Goal: Task Accomplishment & Management: Manage account settings

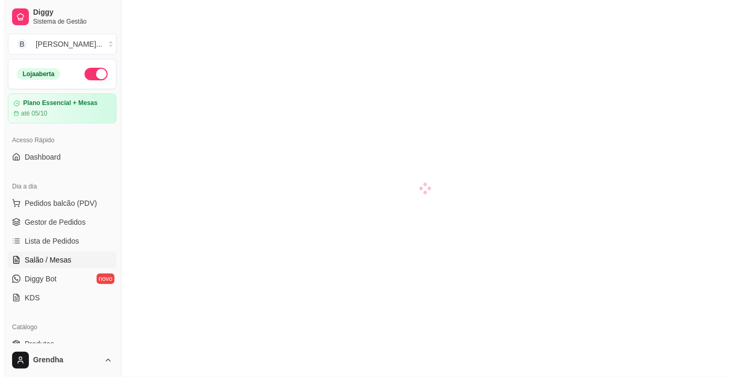
scroll to position [19, 0]
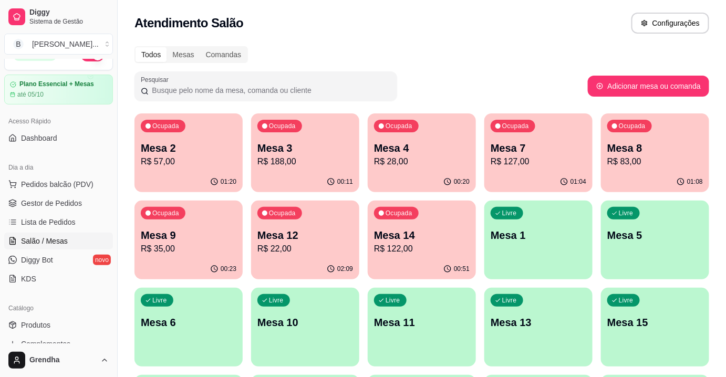
click at [516, 169] on div "Ocupada Mesa 7 R$ 127,00" at bounding box center [538, 142] width 108 height 58
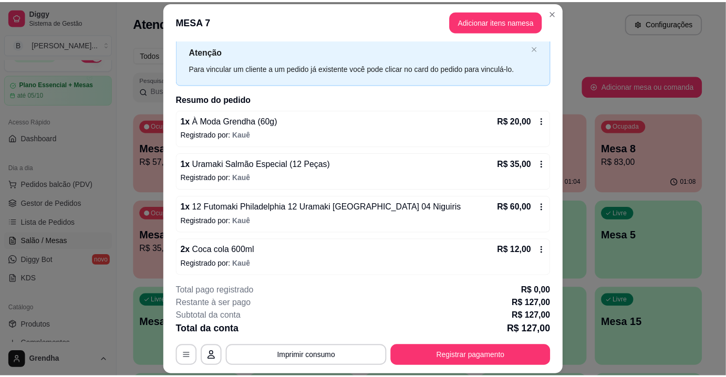
scroll to position [30, 0]
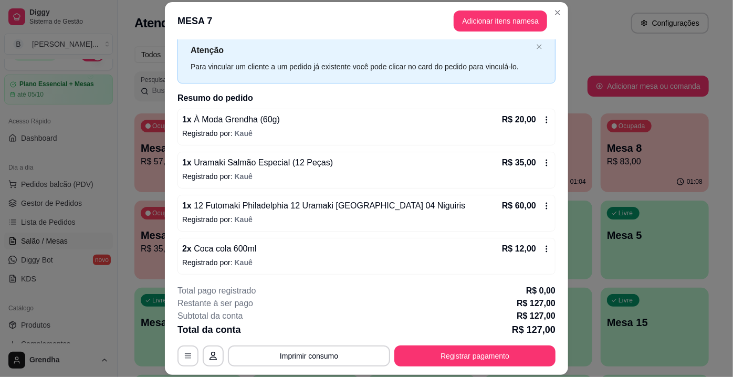
click at [543, 245] on icon at bounding box center [547, 249] width 8 height 8
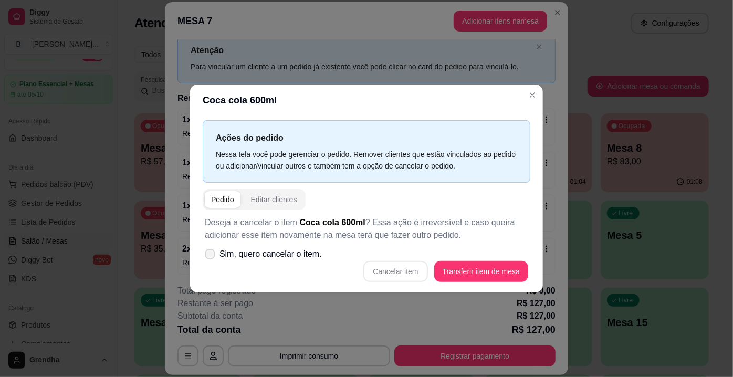
click at [205, 260] on label "Sim, quero cancelar o item." at bounding box center [264, 254] width 126 height 21
click at [205, 260] on input "Sim, quero cancelar o item." at bounding box center [207, 259] width 7 height 7
checkbox input "true"
click at [371, 272] on button "Cancelar item" at bounding box center [396, 272] width 63 height 20
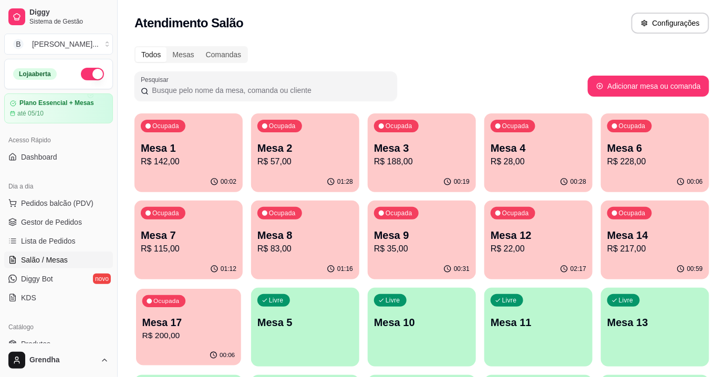
click at [219, 313] on div "Ocupada Mesa 17 R$ 200,00" at bounding box center [188, 317] width 105 height 57
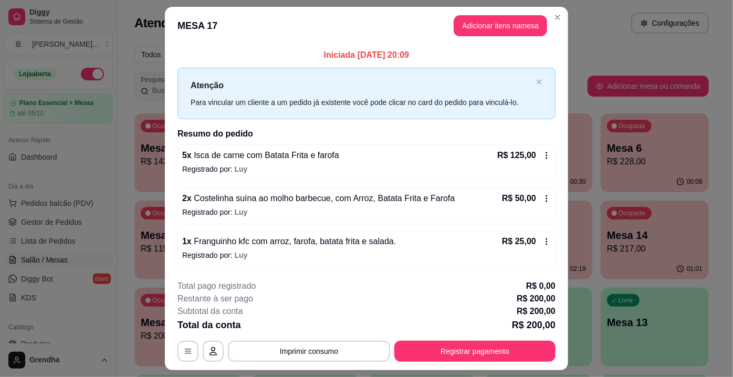
click at [287, 194] on span "Costelinha suína ao molho barbecue, com Arroz, Batata Frita e Farofa" at bounding box center [324, 198] width 264 height 9
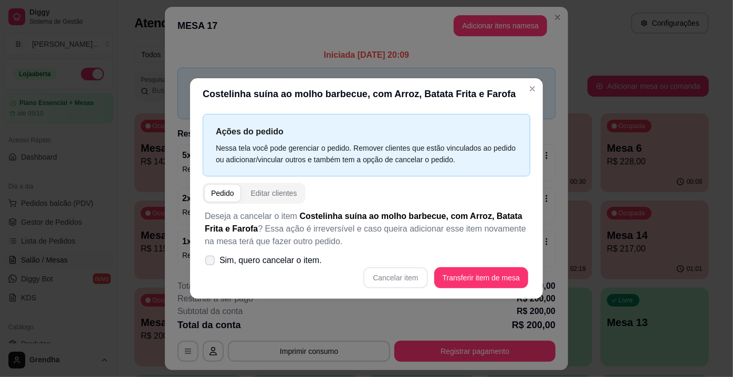
click at [209, 263] on icon at bounding box center [210, 260] width 8 height 6
click at [209, 263] on input "Sim, quero cancelar o item." at bounding box center [207, 266] width 7 height 7
checkbox input "true"
click at [395, 284] on button "Cancelar item" at bounding box center [396, 278] width 63 height 20
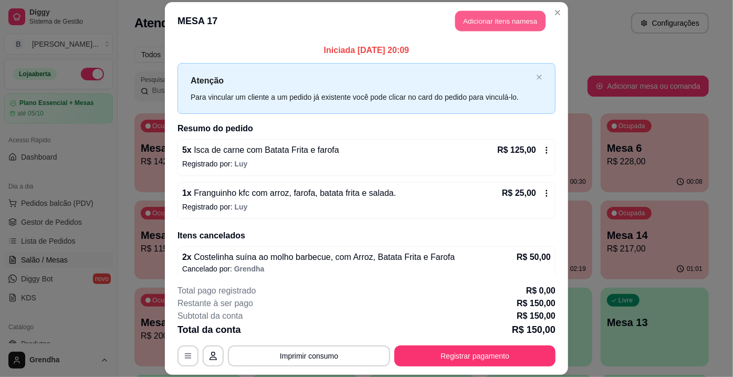
click at [525, 16] on button "Adicionar itens na mesa" at bounding box center [501, 21] width 90 height 20
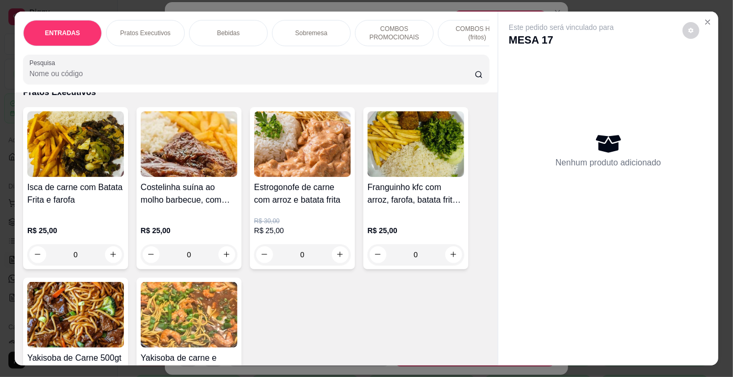
scroll to position [538, 0]
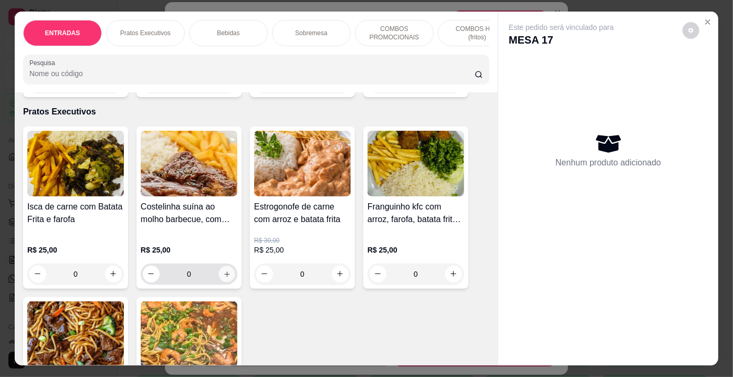
click at [223, 277] on icon "increase-product-quantity" at bounding box center [227, 274] width 8 height 8
type input "1"
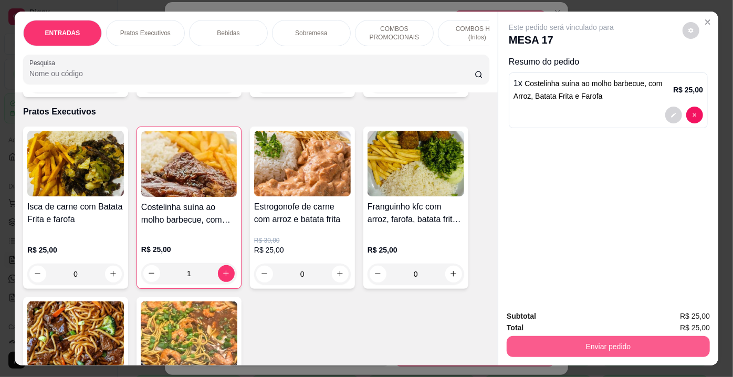
click at [534, 341] on button "Enviar pedido" at bounding box center [608, 346] width 203 height 21
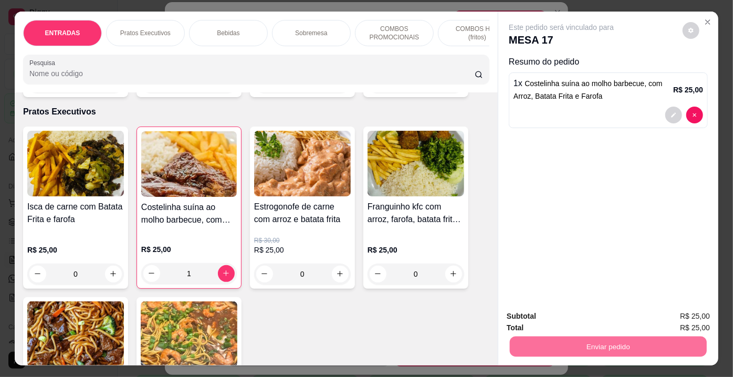
click at [556, 317] on button "Não registrar e enviar pedido" at bounding box center [574, 317] width 106 height 19
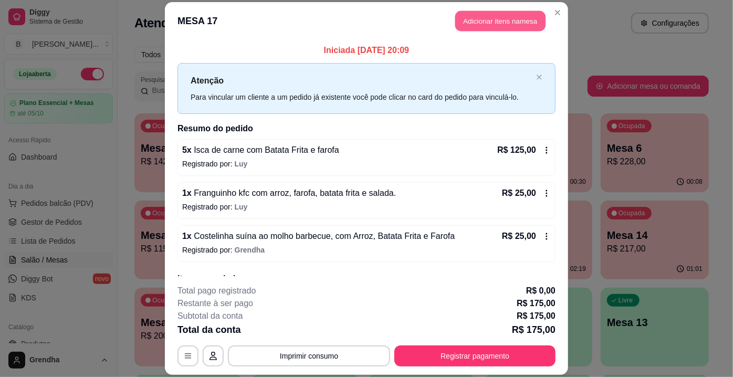
click at [473, 12] on button "Adicionar itens na mesa" at bounding box center [501, 21] width 90 height 20
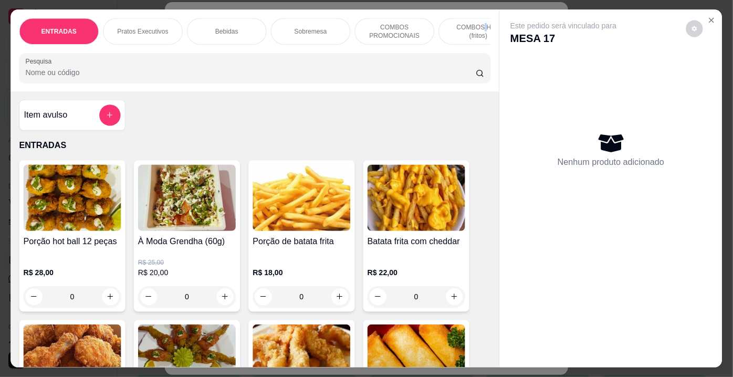
click at [473, 12] on div "ENTRADAS Pratos Executivos Bebidas Sobremesa COMBOS PROMOCIONAIS COMBOS HOT (fr…" at bounding box center [255, 50] width 489 height 82
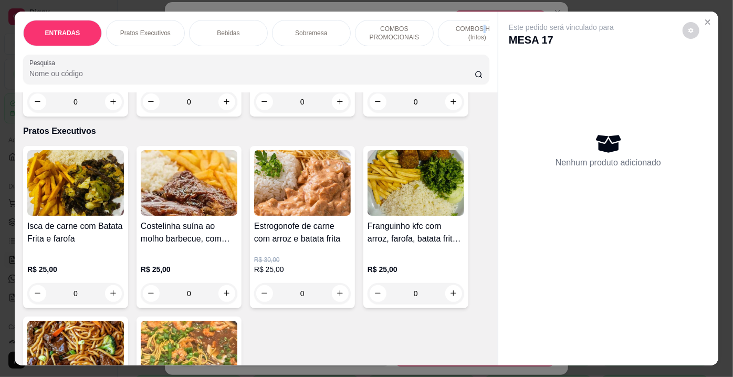
scroll to position [596, 0]
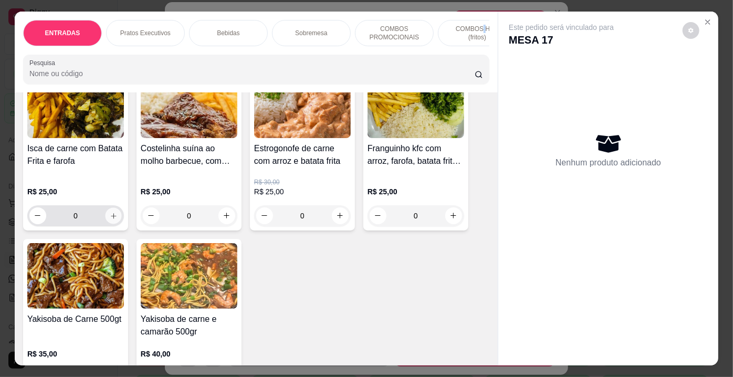
click at [110, 220] on icon "increase-product-quantity" at bounding box center [114, 216] width 8 height 8
type input "1"
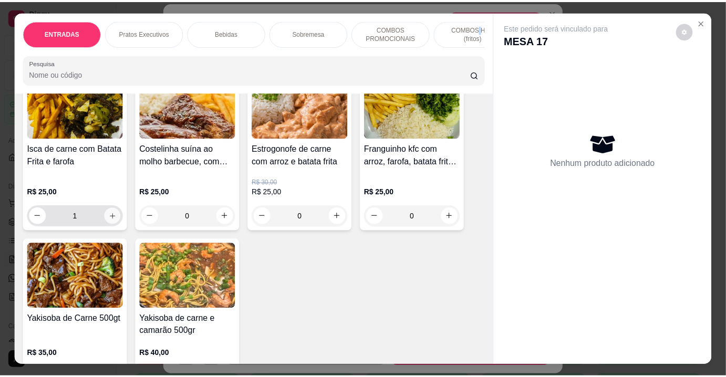
scroll to position [597, 0]
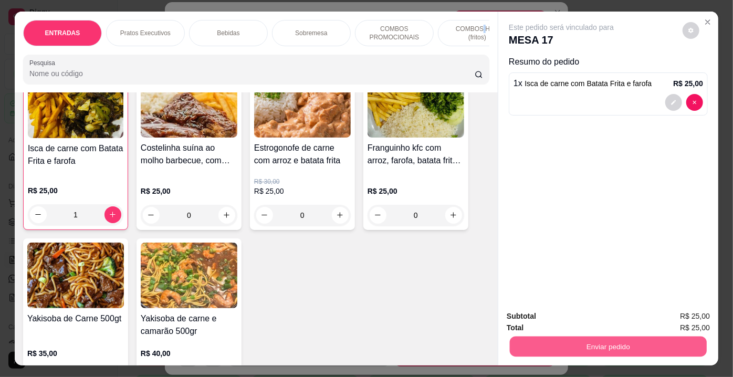
click at [535, 343] on button "Enviar pedido" at bounding box center [608, 347] width 197 height 20
click at [534, 314] on button "Não registrar e enviar pedido" at bounding box center [574, 317] width 106 height 19
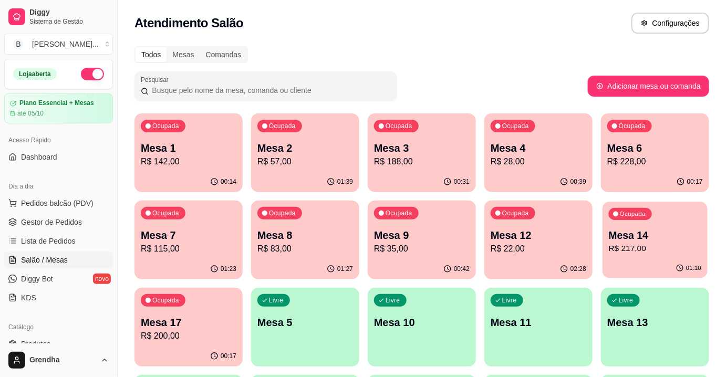
click at [645, 245] on p "R$ 217,00" at bounding box center [655, 249] width 93 height 12
click at [41, 341] on span "Produtos" at bounding box center [35, 344] width 29 height 11
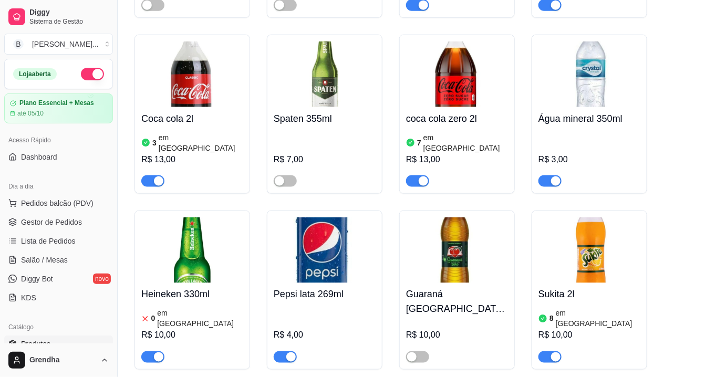
scroll to position [4417, 0]
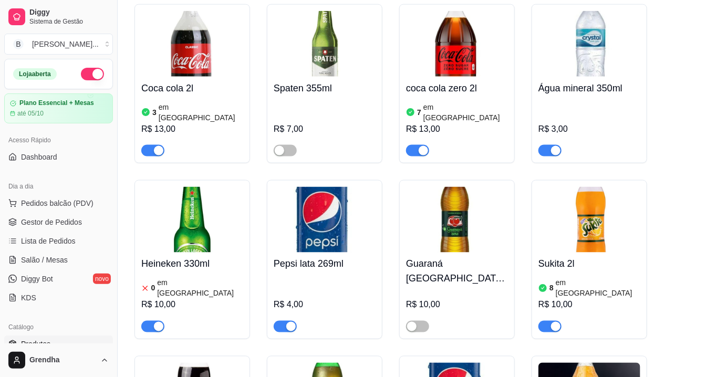
click at [153, 283] on article "0" at bounding box center [153, 288] width 4 height 11
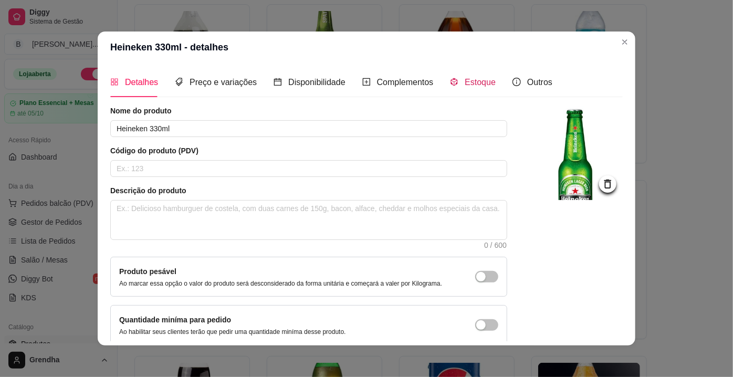
click at [467, 78] on span "Estoque" at bounding box center [480, 82] width 31 height 9
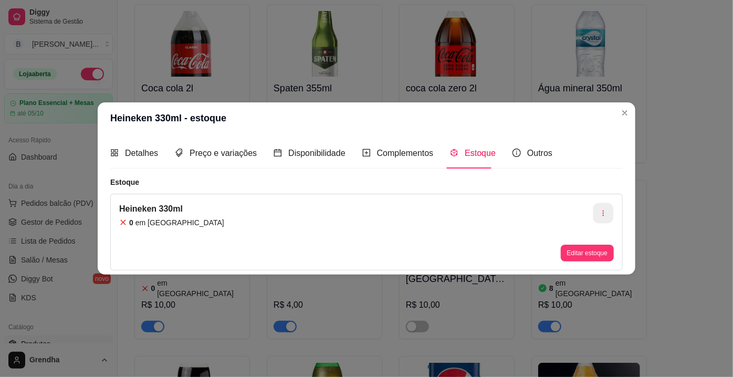
click at [605, 217] on button "button" at bounding box center [604, 213] width 20 height 20
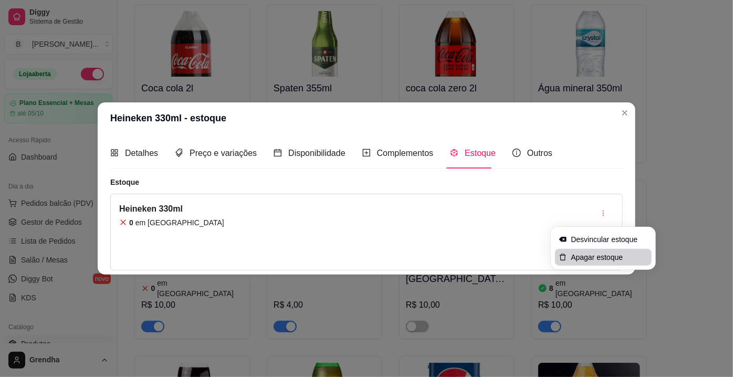
click at [588, 259] on span "Apagar estoque" at bounding box center [609, 257] width 77 height 11
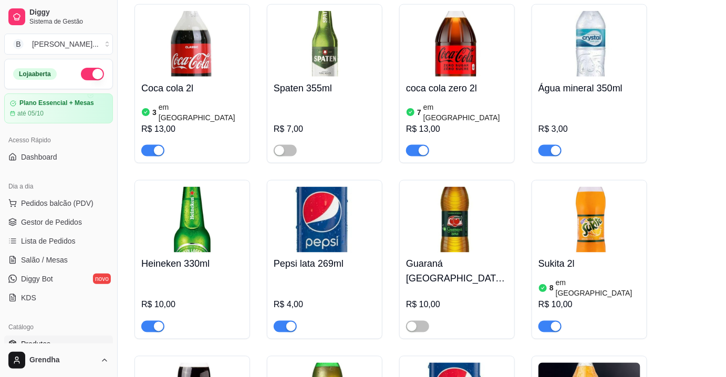
click at [202, 187] on img at bounding box center [192, 220] width 102 height 66
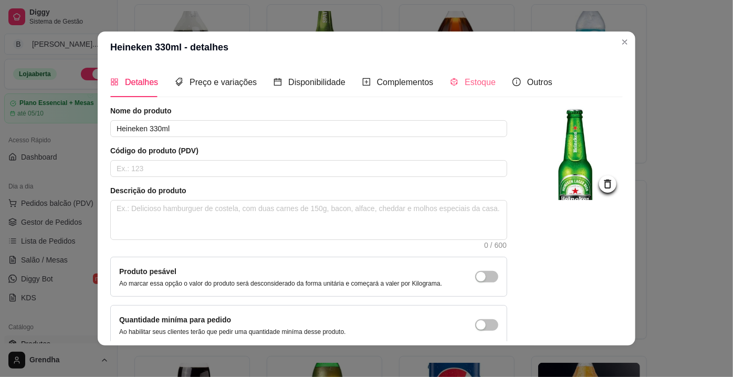
click at [451, 90] on div "Estoque" at bounding box center [473, 82] width 46 height 30
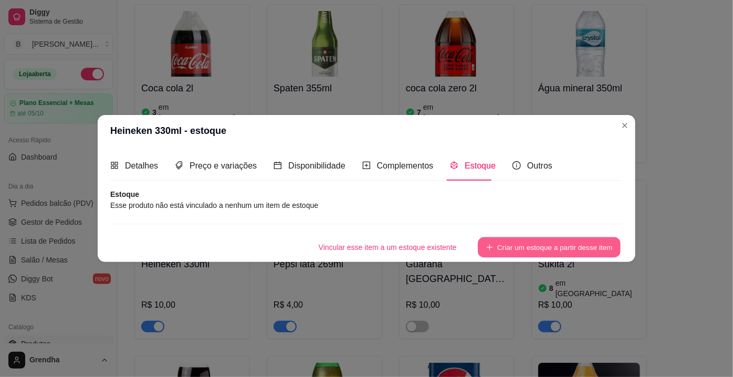
click at [528, 252] on button "Criar um estoque a partir desse item" at bounding box center [549, 247] width 143 height 20
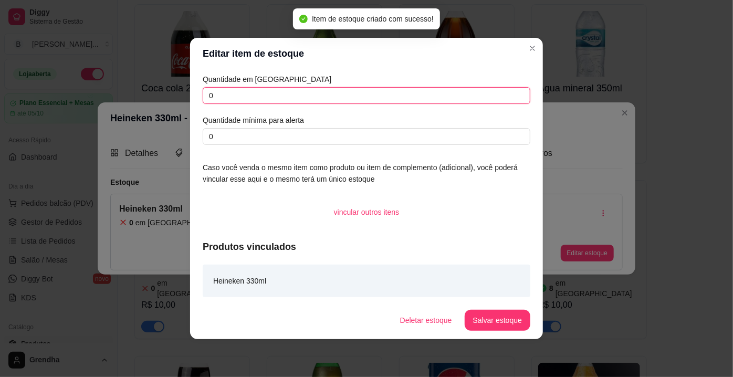
click at [219, 98] on input "0" at bounding box center [367, 95] width 328 height 17
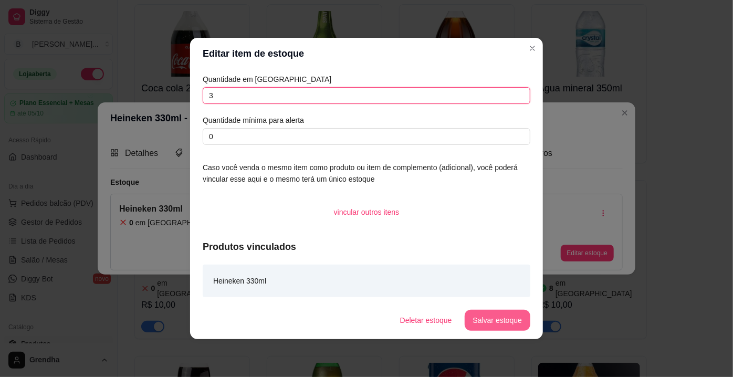
type input "3"
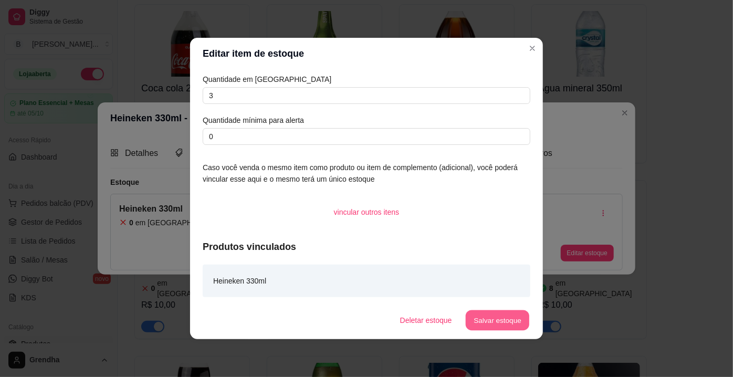
click at [474, 323] on button "Salvar estoque" at bounding box center [498, 321] width 64 height 20
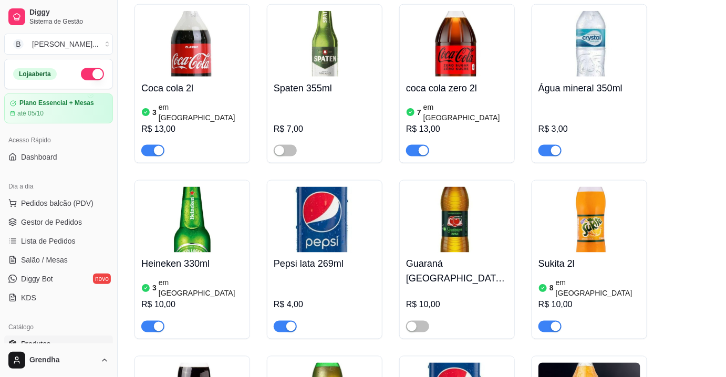
drag, startPoint x: 725, startPoint y: 187, endPoint x: 733, endPoint y: 153, distance: 35.2
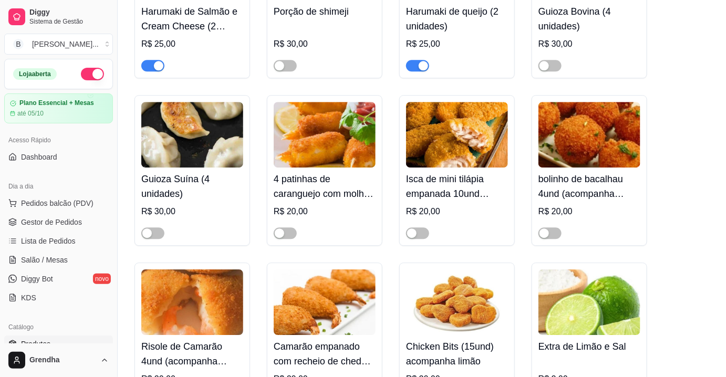
scroll to position [787, 0]
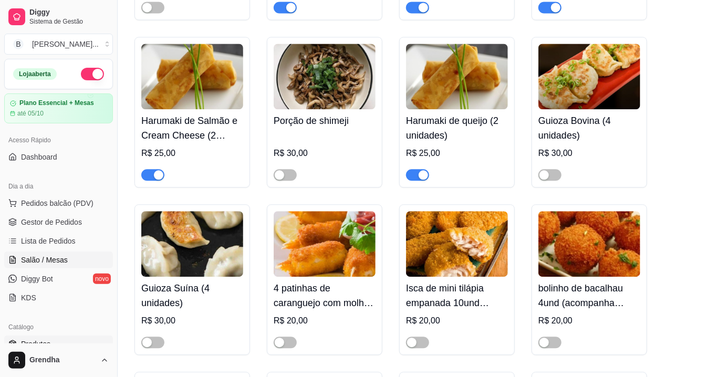
click at [52, 257] on span "Salão / Mesas" at bounding box center [44, 260] width 47 height 11
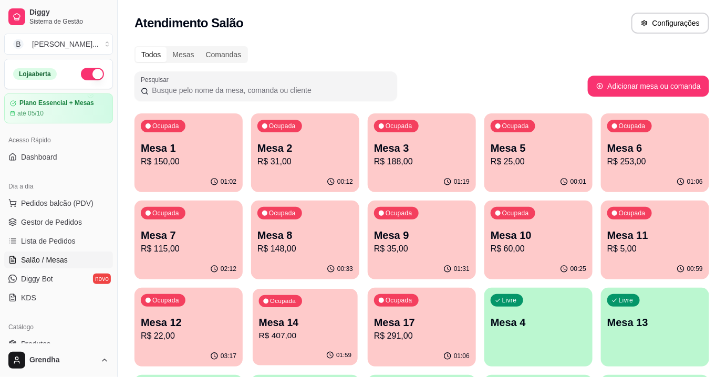
click at [291, 296] on div "Ocupada" at bounding box center [280, 301] width 43 height 12
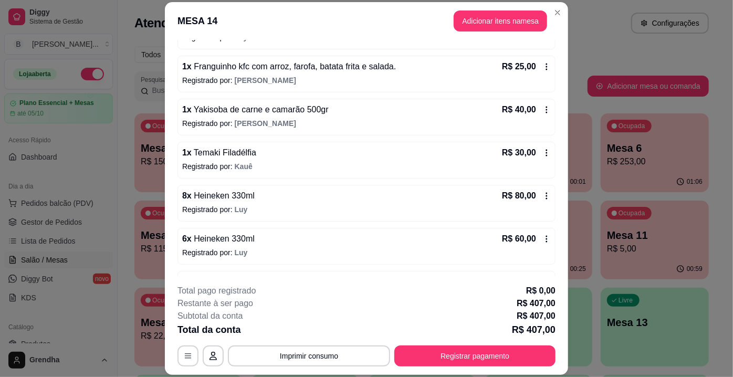
scroll to position [245, 0]
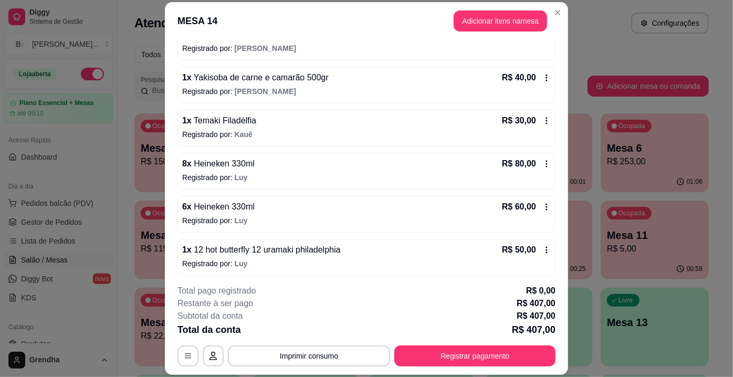
click at [235, 260] on span "Luy" at bounding box center [241, 264] width 13 height 8
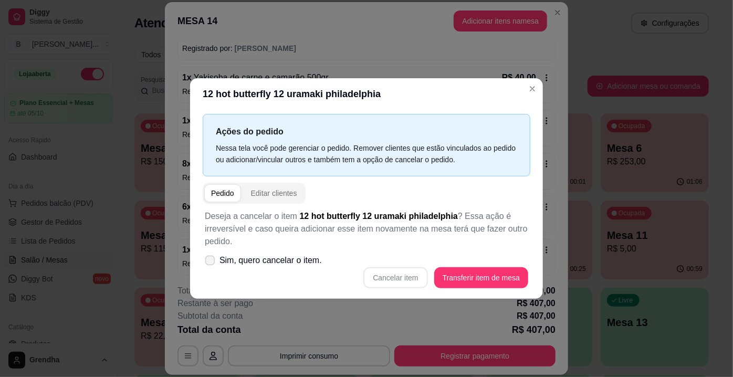
click at [209, 258] on icon at bounding box center [210, 260] width 8 height 6
click at [209, 263] on input "Sim, quero cancelar o item." at bounding box center [207, 266] width 7 height 7
checkbox input "true"
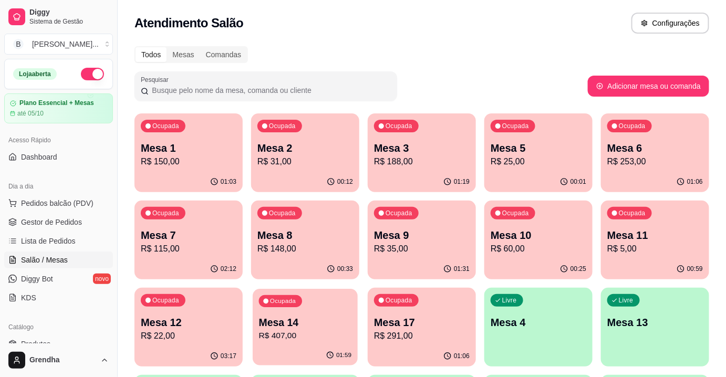
click at [309, 328] on p "Mesa 14" at bounding box center [305, 323] width 93 height 14
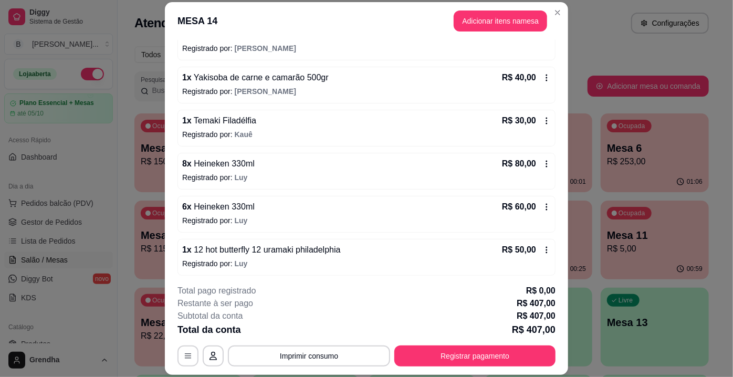
click at [307, 258] on p "Registrado por: Luy" at bounding box center [366, 263] width 369 height 11
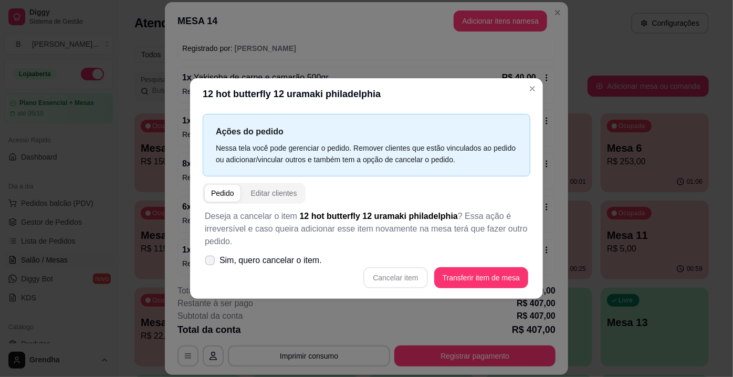
click at [213, 261] on icon at bounding box center [210, 260] width 8 height 6
click at [211, 263] on input "Sim, quero cancelar o item." at bounding box center [207, 266] width 7 height 7
checkbox input "true"
click at [400, 285] on button "Cancelar item" at bounding box center [396, 278] width 63 height 20
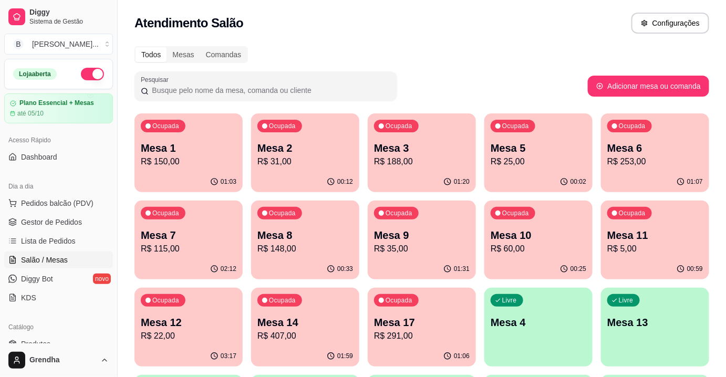
click at [279, 319] on p "Mesa 14" at bounding box center [305, 322] width 96 height 15
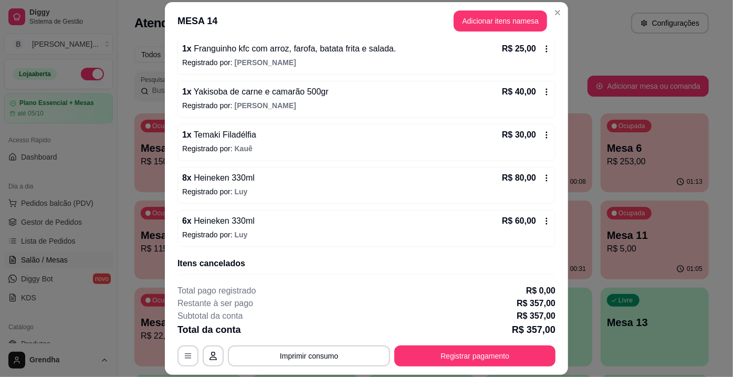
scroll to position [262, 0]
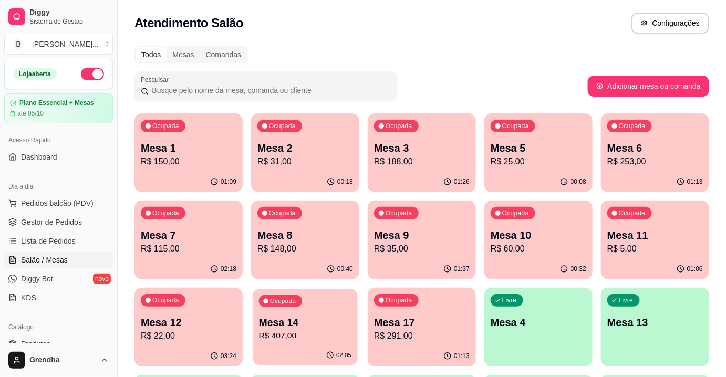
click at [332, 342] on p "R$ 407,00" at bounding box center [305, 336] width 93 height 12
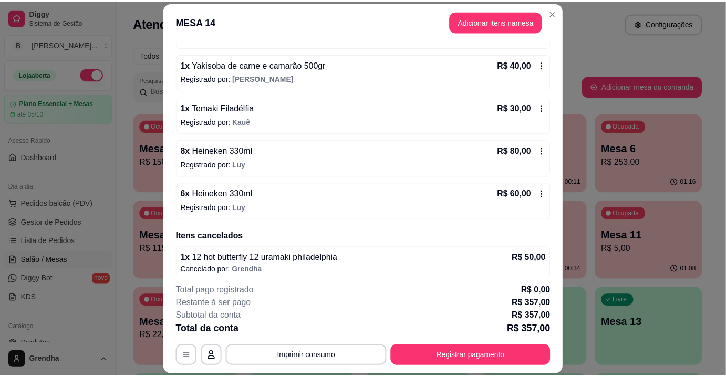
scroll to position [256, 0]
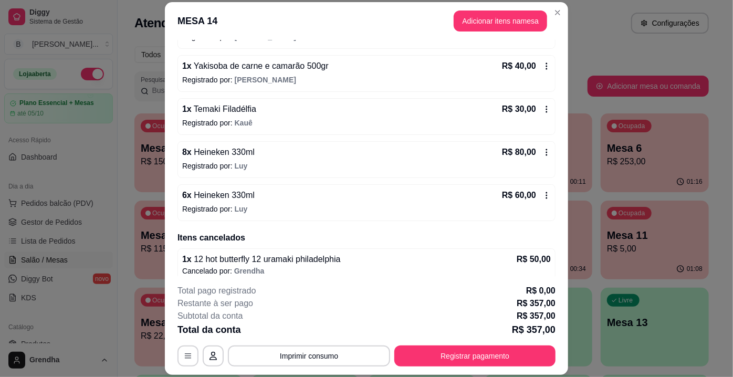
click at [228, 215] on div "6 x Heineken 330ml R$ 60,00 Registrado por: Luy" at bounding box center [367, 202] width 378 height 37
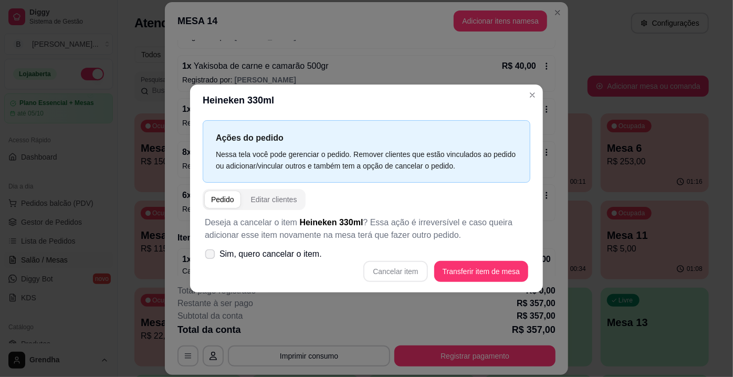
click at [214, 251] on span at bounding box center [210, 255] width 10 height 10
click at [211, 256] on input "Sim, quero cancelar o item." at bounding box center [207, 259] width 7 height 7
checkbox input "true"
click at [402, 275] on button "Cancelar item" at bounding box center [396, 272] width 63 height 20
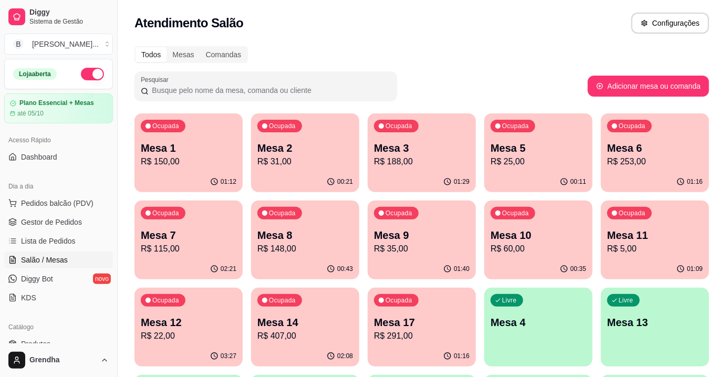
click at [306, 329] on p "Mesa 14" at bounding box center [305, 322] width 96 height 15
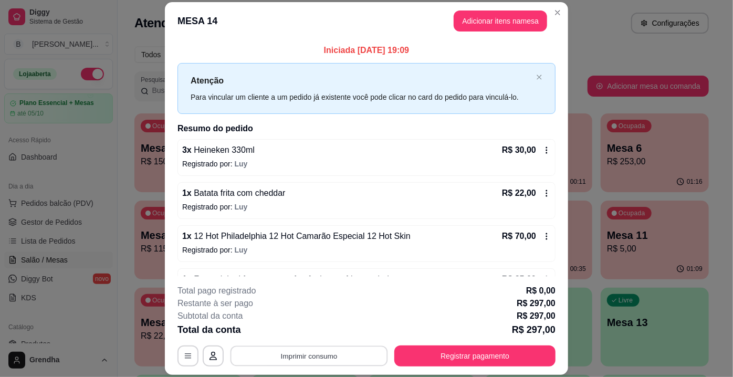
click at [298, 356] on button "Imprimir consumo" at bounding box center [310, 356] width 158 height 20
click at [301, 333] on button "IMPRESSORA" at bounding box center [309, 332] width 74 height 16
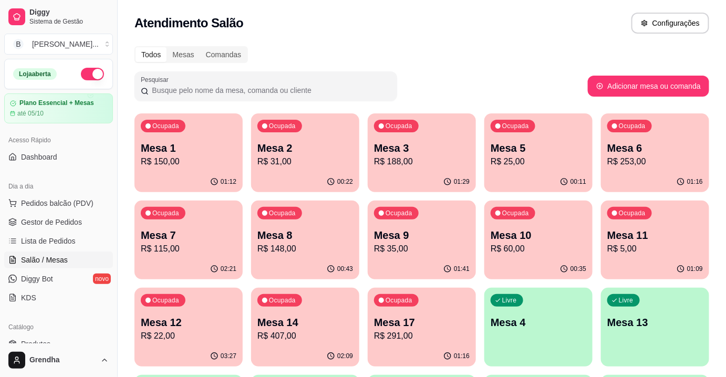
click at [48, 344] on div "Grendha" at bounding box center [58, 361] width 117 height 34
click at [47, 342] on span "Produtos" at bounding box center [35, 344] width 29 height 11
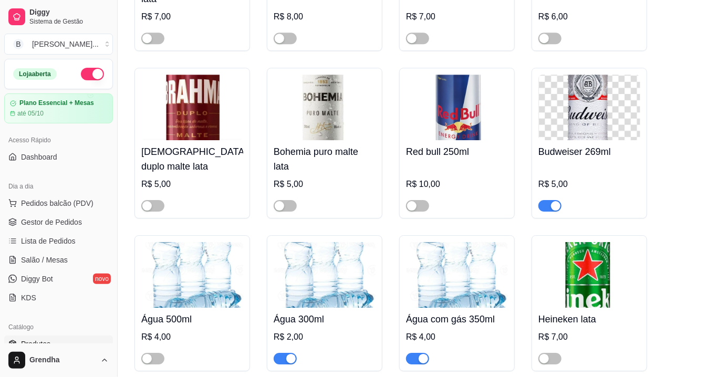
scroll to position [3679, 0]
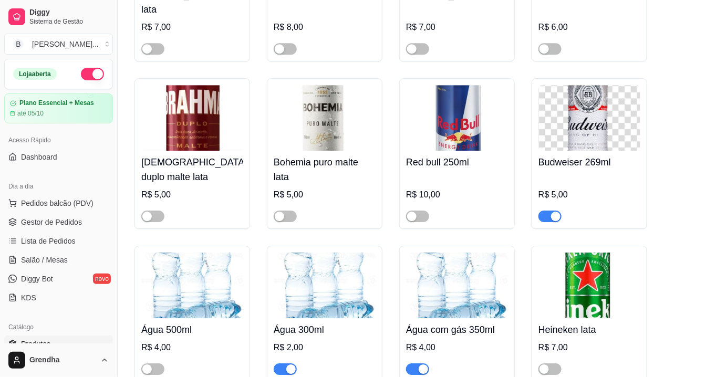
click at [551, 211] on span "button" at bounding box center [550, 217] width 23 height 12
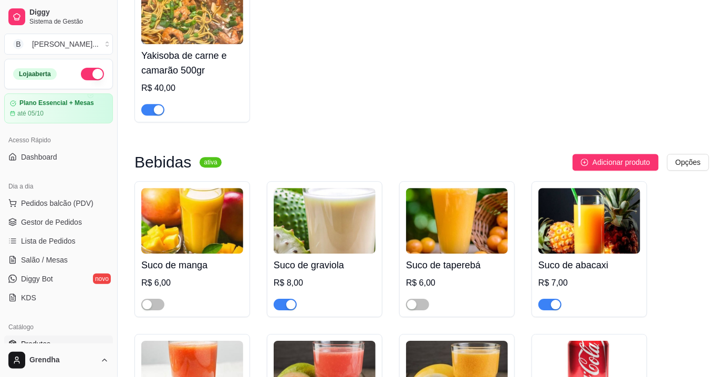
scroll to position [2188, 0]
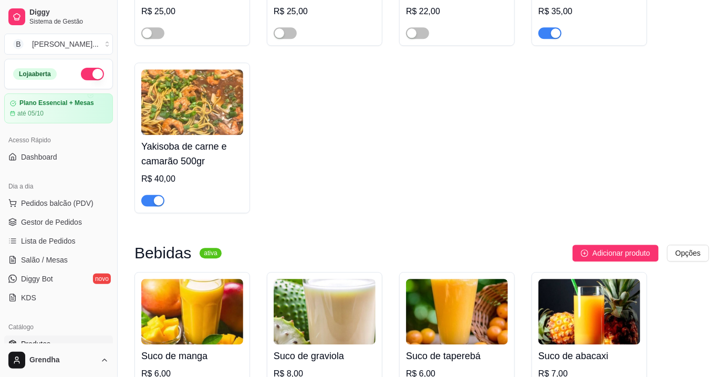
drag, startPoint x: 726, startPoint y: 96, endPoint x: 730, endPoint y: 103, distance: 8.7
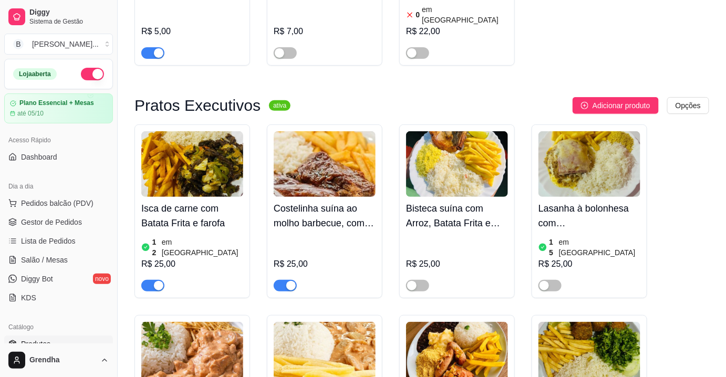
scroll to position [1440, 0]
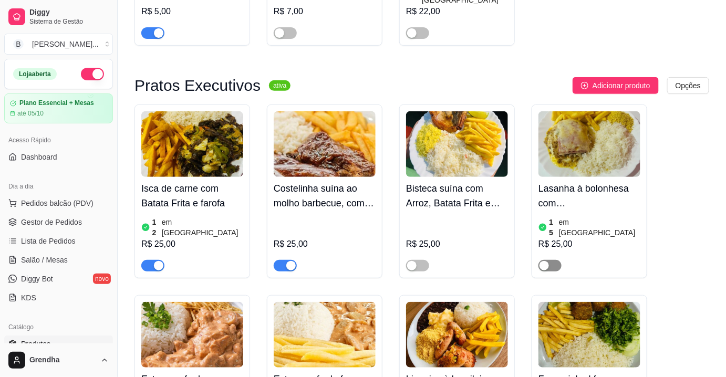
click at [545, 261] on div "button" at bounding box center [544, 265] width 9 height 9
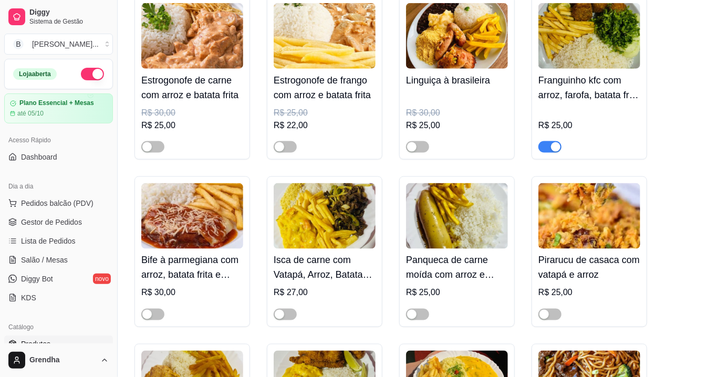
scroll to position [1771, 0]
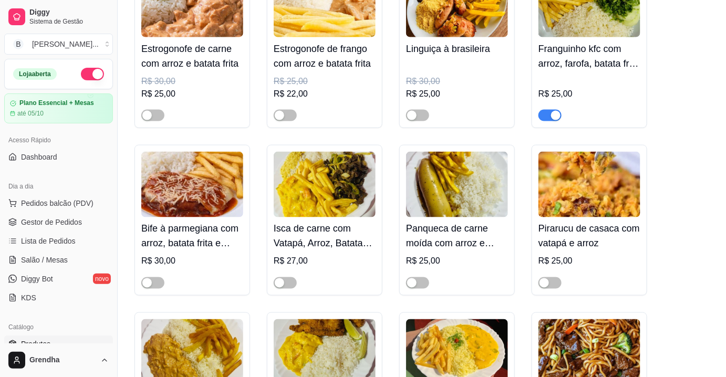
click at [530, 47] on div "Isca de carne com Batata Frita e farofa 12 em estoque R$ 25,00 Costelinha suína…" at bounding box center [422, 202] width 575 height 857
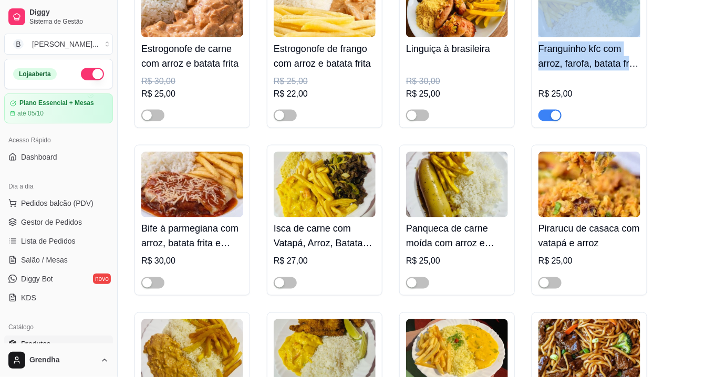
drag, startPoint x: 530, startPoint y: 47, endPoint x: 487, endPoint y: 79, distance: 53.7
click at [487, 79] on div "Isca de carne com Batata Frita e farofa 12 em estoque R$ 25,00 Costelinha suína…" at bounding box center [422, 202] width 575 height 857
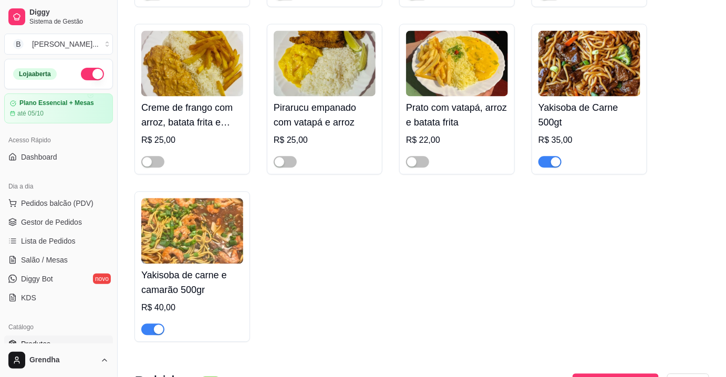
scroll to position [2101, 0]
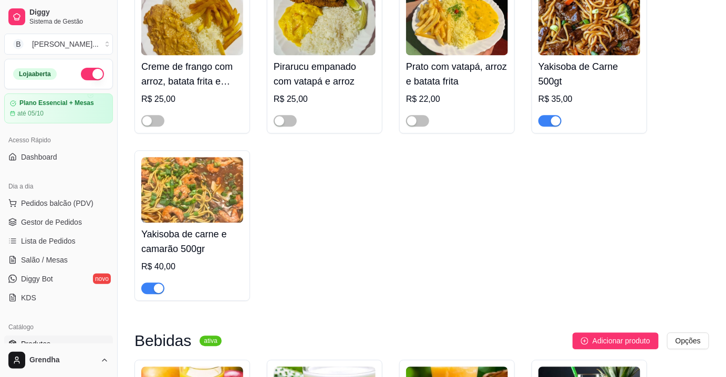
drag, startPoint x: 81, startPoint y: 73, endPoint x: 55, endPoint y: 87, distance: 30.6
click at [55, 87] on div "Loja aberta" at bounding box center [59, 73] width 108 height 29
click at [81, 75] on button "button" at bounding box center [92, 74] width 23 height 13
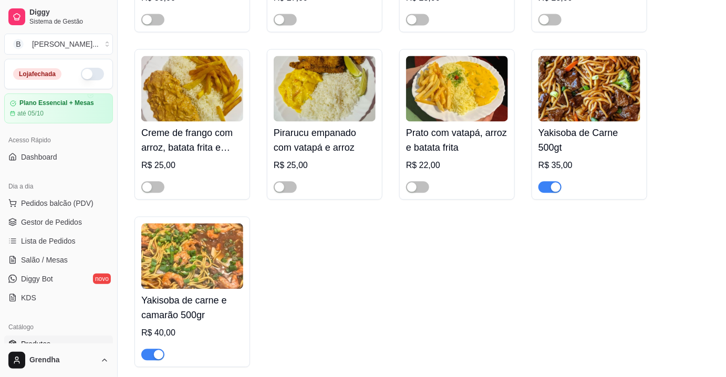
scroll to position [2031, 0]
